Goal: Task Accomplishment & Management: Use online tool/utility

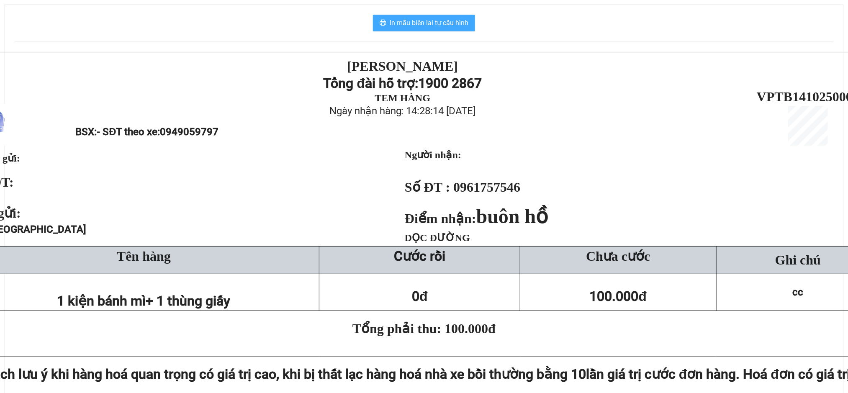
click at [420, 21] on span "In mẫu biên lai tự cấu hình" at bounding box center [428, 23] width 79 height 10
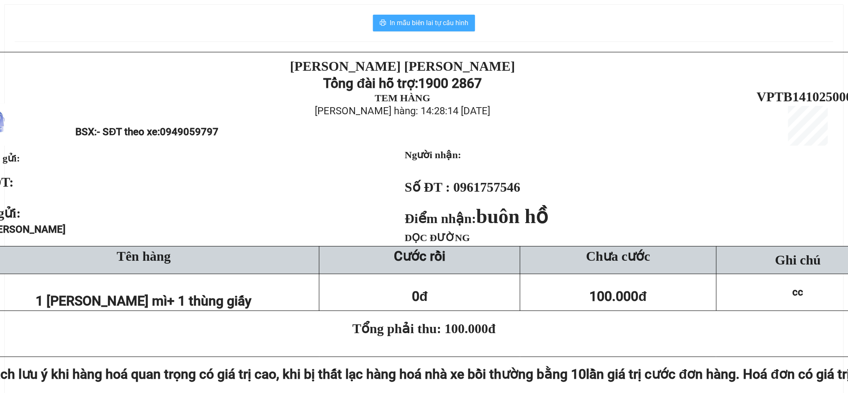
click at [413, 19] on span "In mẫu biên lai tự cấu hình" at bounding box center [428, 23] width 79 height 10
